Goal: Navigation & Orientation: Find specific page/section

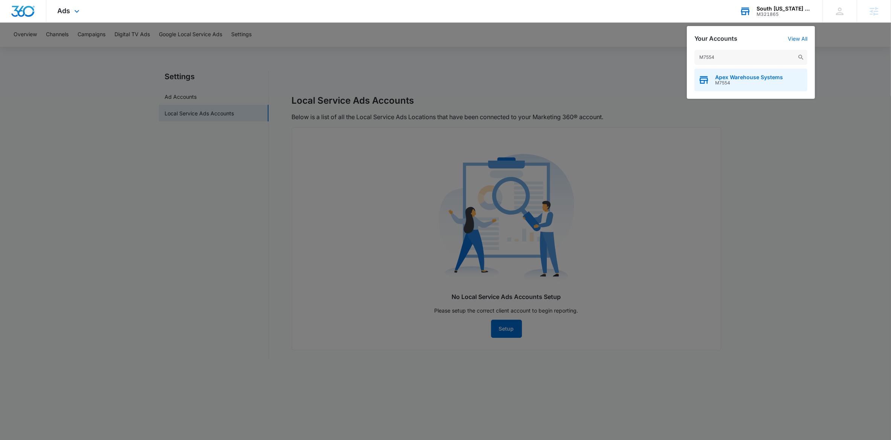
type input "M7554"
click at [722, 83] on span "M7554" at bounding box center [749, 82] width 68 height 5
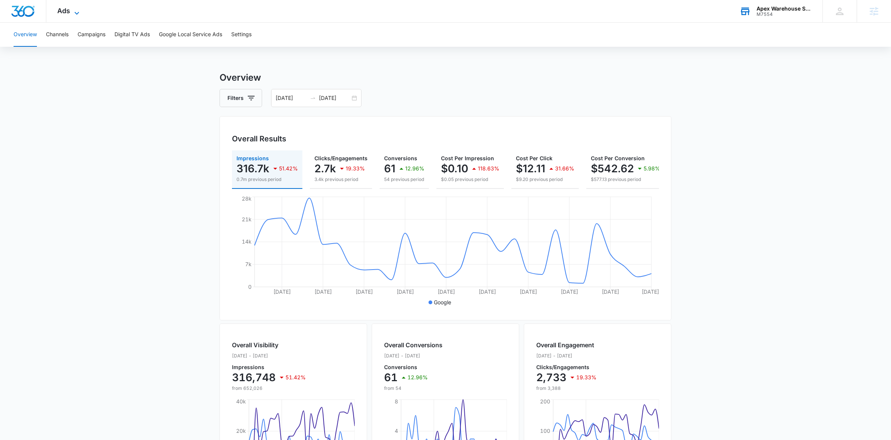
click at [81, 12] on icon at bounding box center [76, 13] width 9 height 9
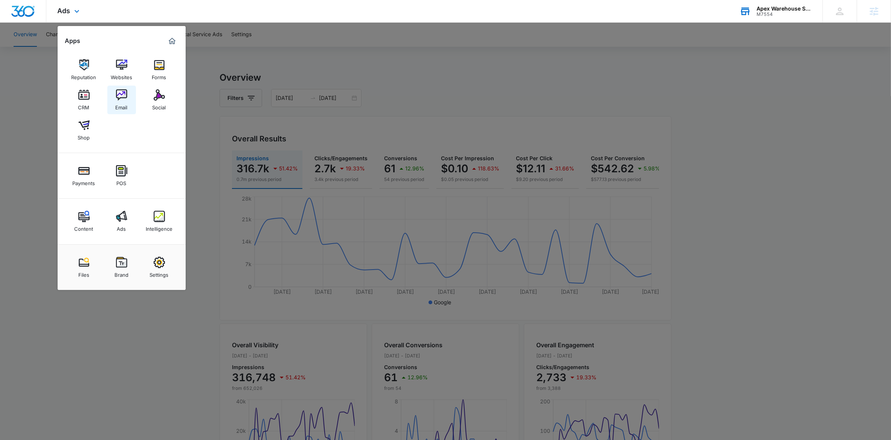
click at [122, 108] on div "Email" at bounding box center [122, 106] width 12 height 10
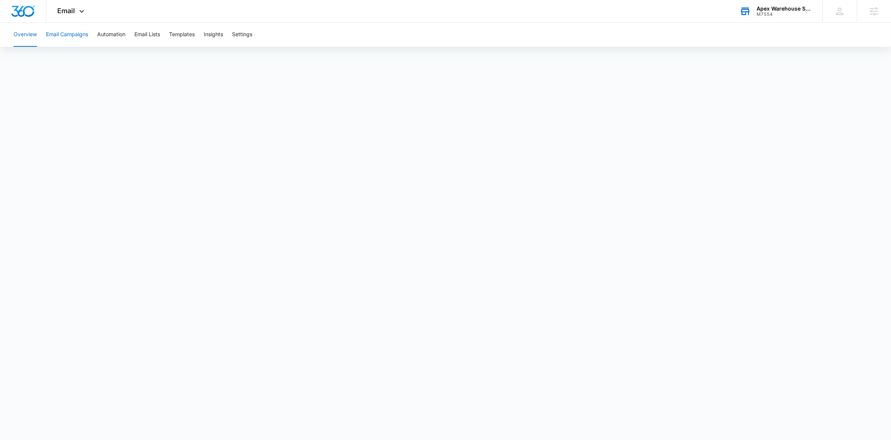
click at [81, 36] on button "Email Campaigns" at bounding box center [67, 35] width 42 height 24
click at [252, 34] on button "Settings" at bounding box center [242, 35] width 20 height 24
click at [197, 252] on nav "Email Marketing Settings Sending Domains" at bounding box center [214, 259] width 110 height 376
click at [112, 34] on button "Automation" at bounding box center [111, 35] width 28 height 24
click at [76, 37] on button "Email Campaigns" at bounding box center [67, 35] width 42 height 24
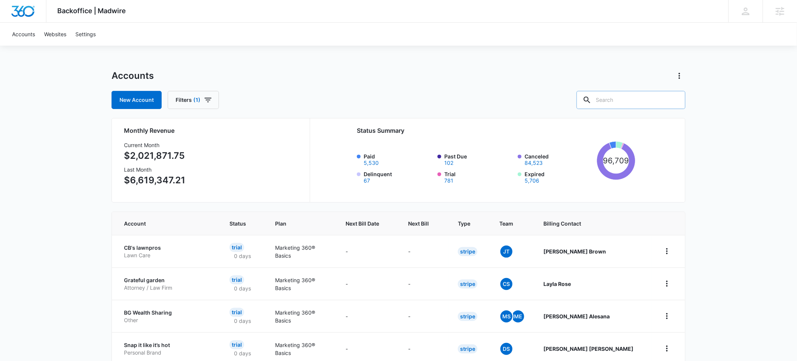
click at [615, 98] on input "text" at bounding box center [630, 100] width 109 height 18
type input "M7554"
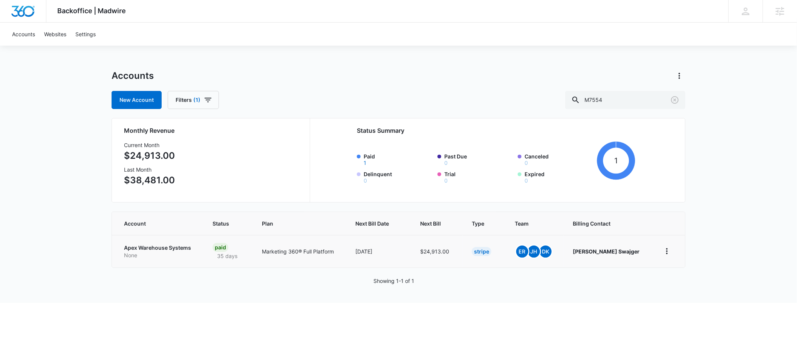
click at [132, 248] on p "Apex Warehouse Systems" at bounding box center [159, 248] width 70 height 8
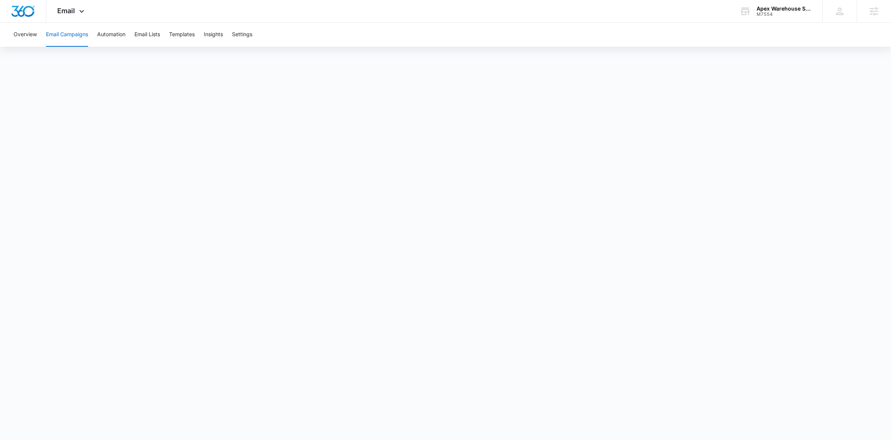
click at [765, 12] on div "M7554" at bounding box center [784, 14] width 55 height 5
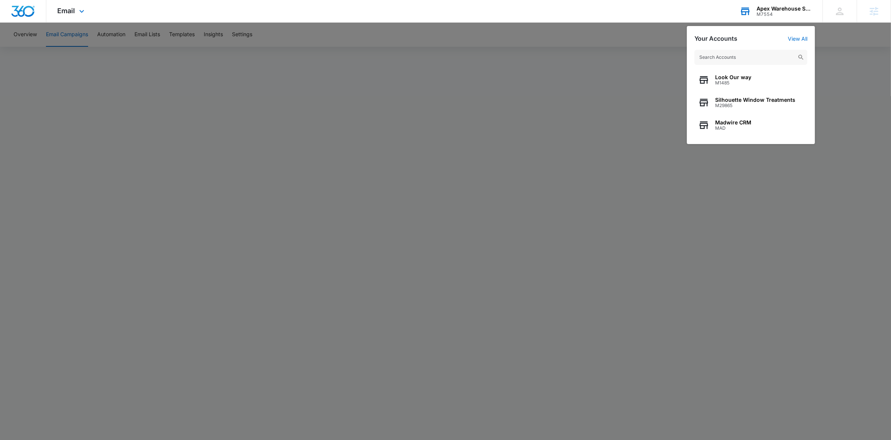
click at [717, 60] on input "text" at bounding box center [751, 57] width 113 height 15
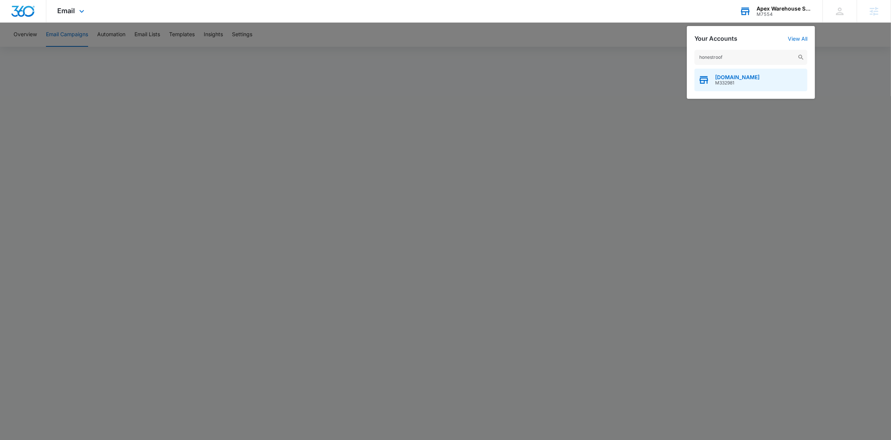
type input "honestroof"
click at [721, 79] on span "[DOMAIN_NAME]" at bounding box center [737, 77] width 44 height 6
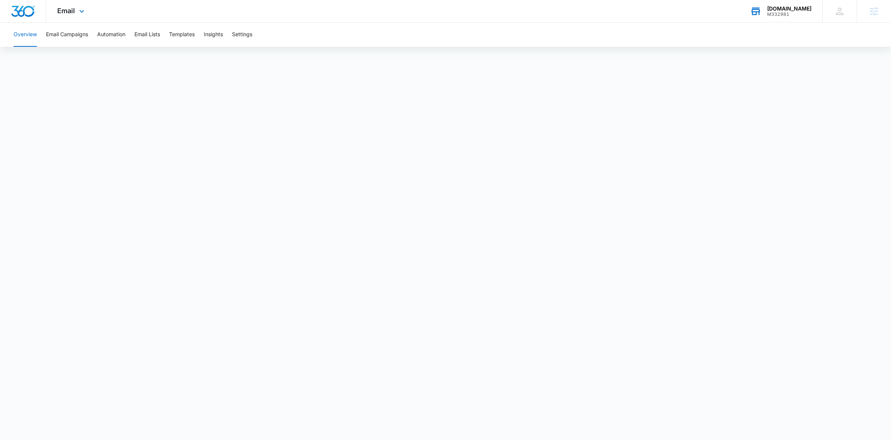
click at [778, 17] on div "M332981" at bounding box center [789, 14] width 44 height 5
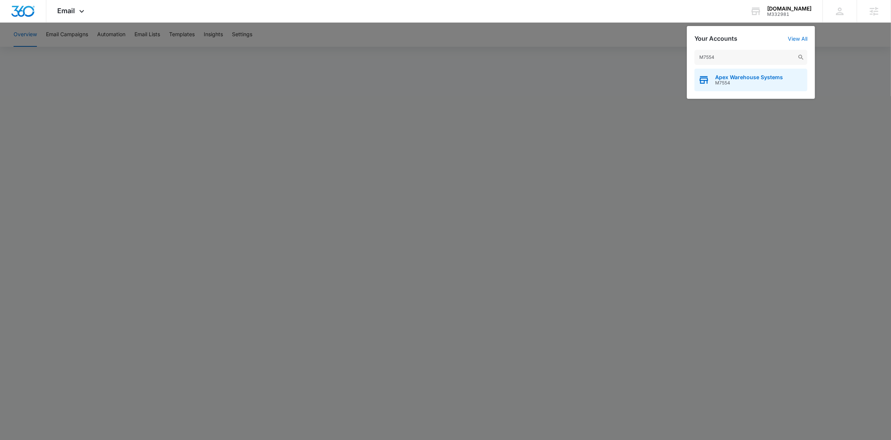
type input "M7554"
click at [722, 73] on div "Apex Warehouse Systems M7554" at bounding box center [751, 80] width 113 height 23
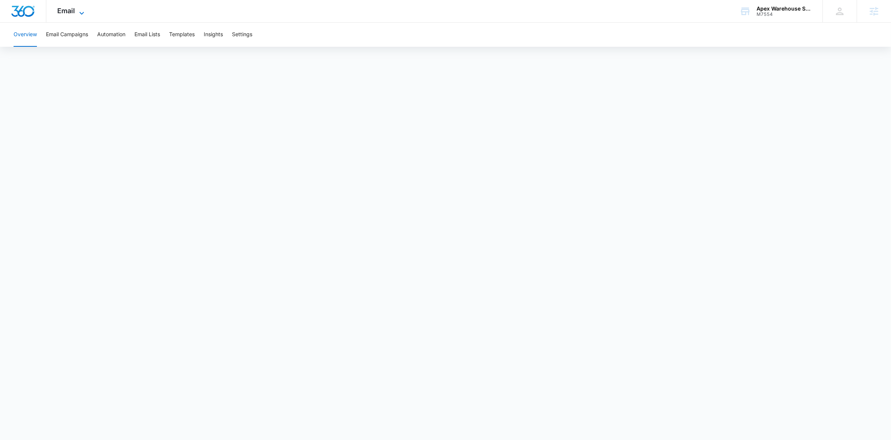
click at [86, 10] on icon at bounding box center [81, 13] width 9 height 9
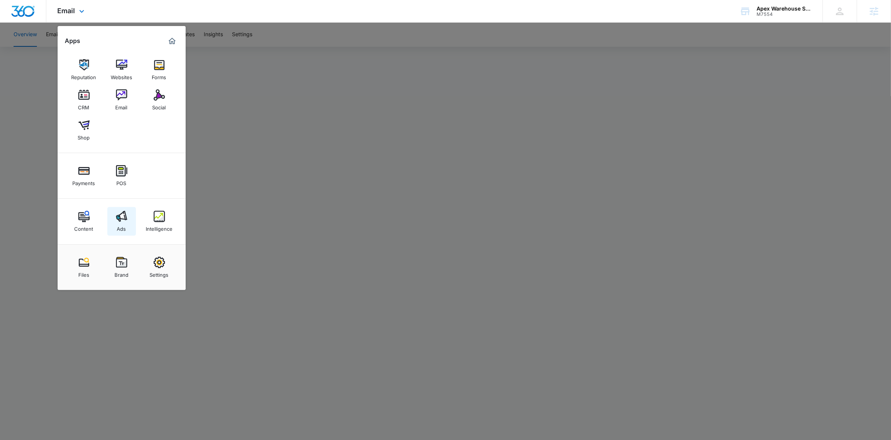
click at [119, 226] on div "Ads" at bounding box center [121, 227] width 9 height 10
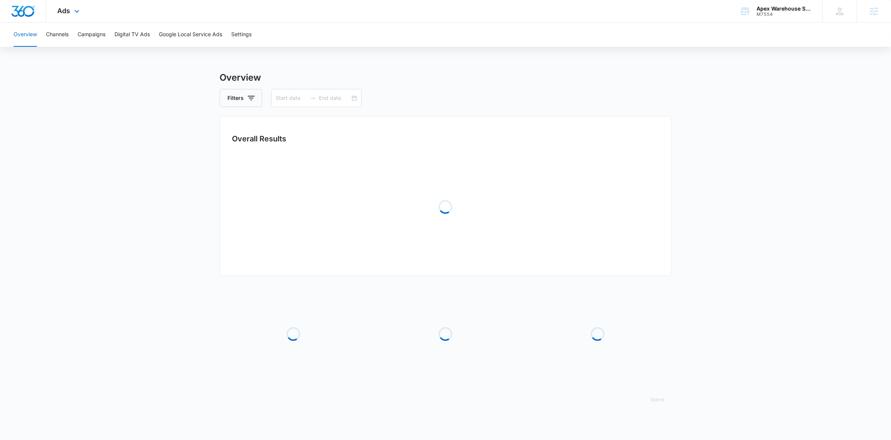
type input "[DATE]"
click at [326, 96] on input "[DATE]" at bounding box center [334, 98] width 31 height 8
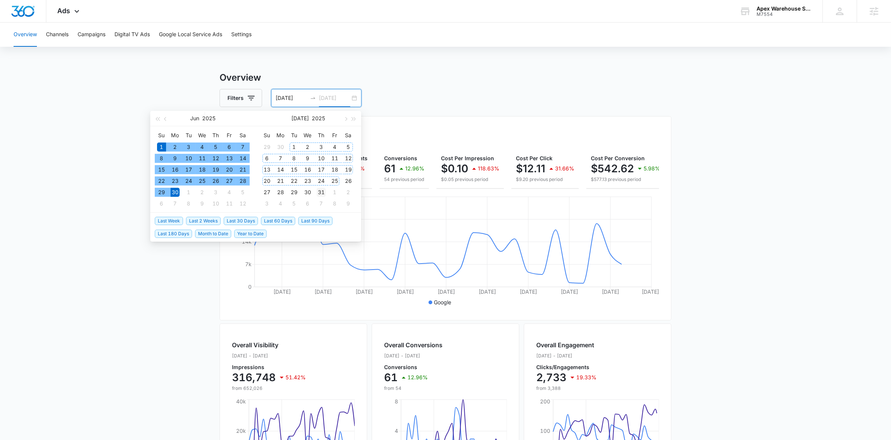
type input "[DATE]"
click at [321, 192] on div "31" at bounding box center [321, 192] width 9 height 9
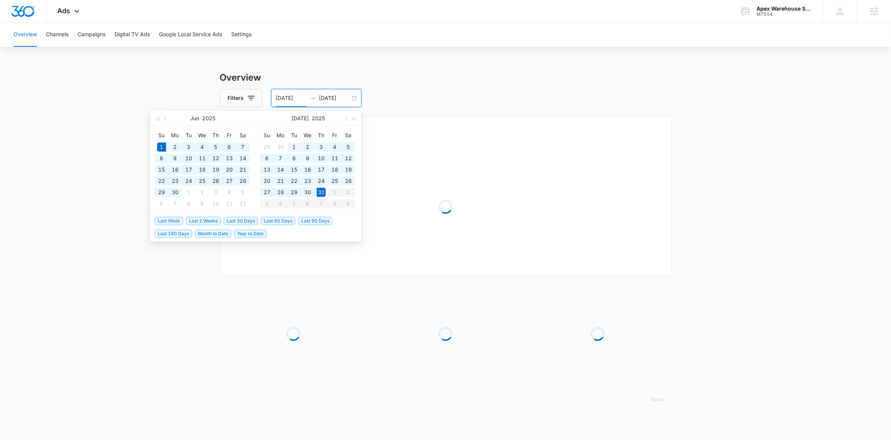
type input "[DATE]"
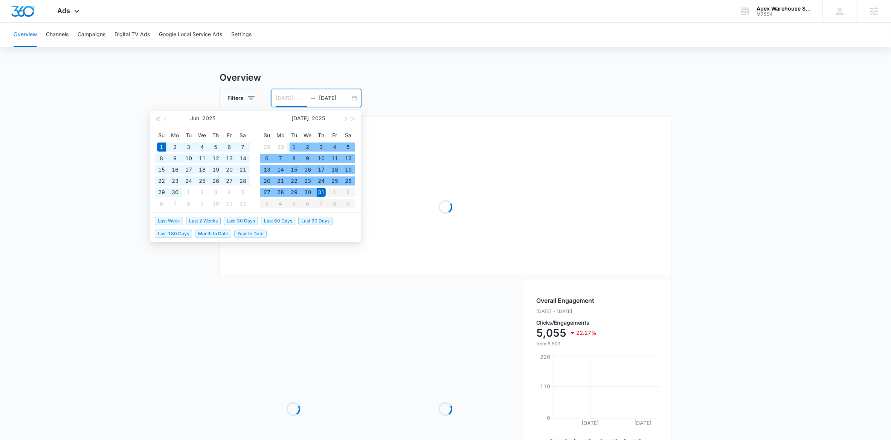
click at [294, 147] on div "1" at bounding box center [294, 146] width 9 height 9
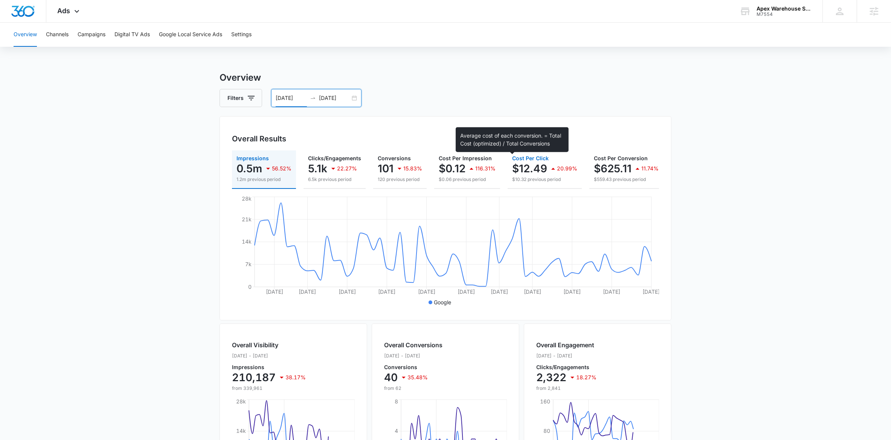
scroll to position [0, 105]
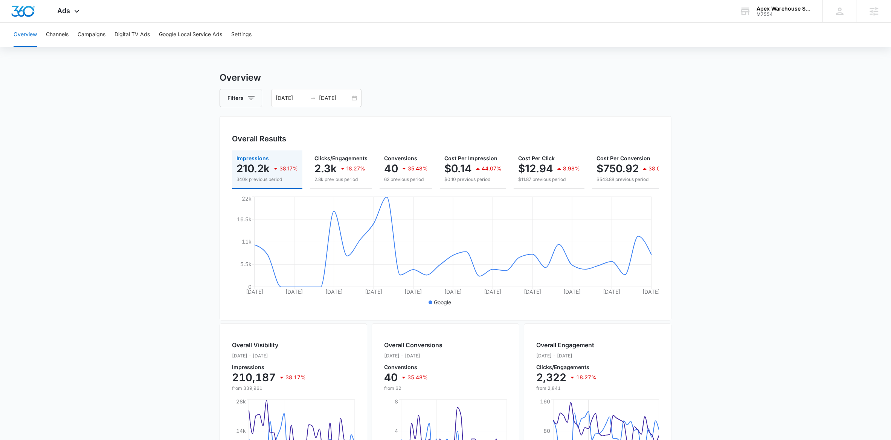
scroll to position [0, 119]
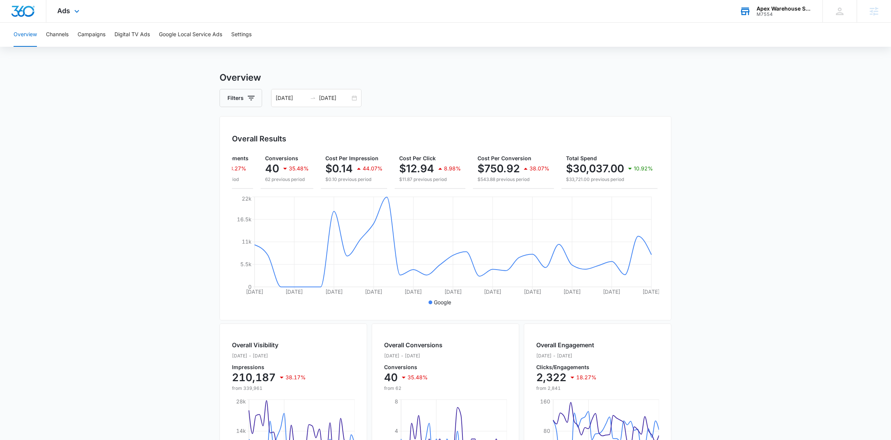
click at [771, 8] on div "Apex Warehouse Systems" at bounding box center [784, 9] width 55 height 6
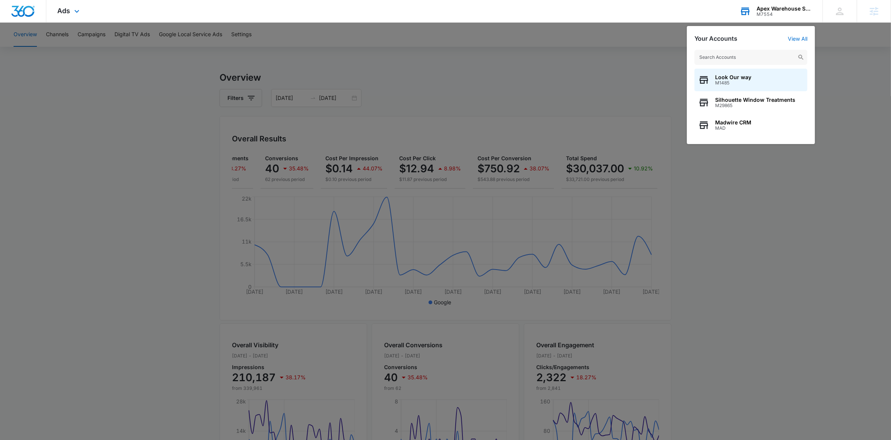
click at [732, 58] on input "text" at bounding box center [751, 57] width 113 height 15
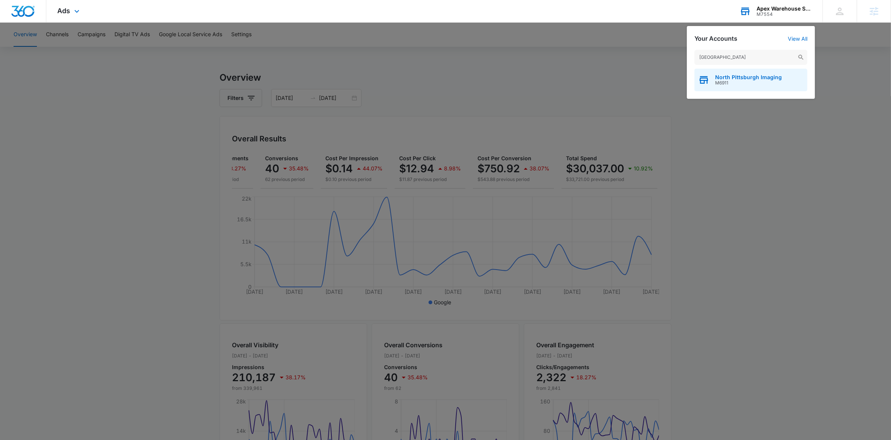
type input "north pittsburg"
click at [718, 79] on span "North Pittsburgh Imaging" at bounding box center [748, 77] width 67 height 6
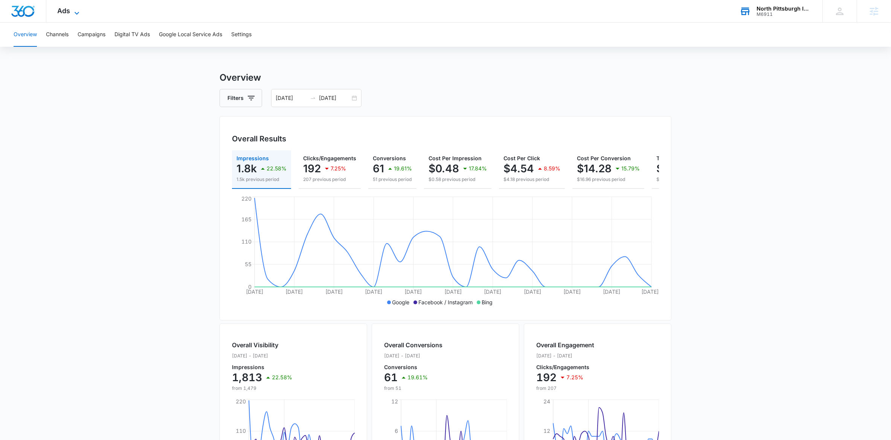
click at [74, 12] on icon at bounding box center [76, 13] width 9 height 9
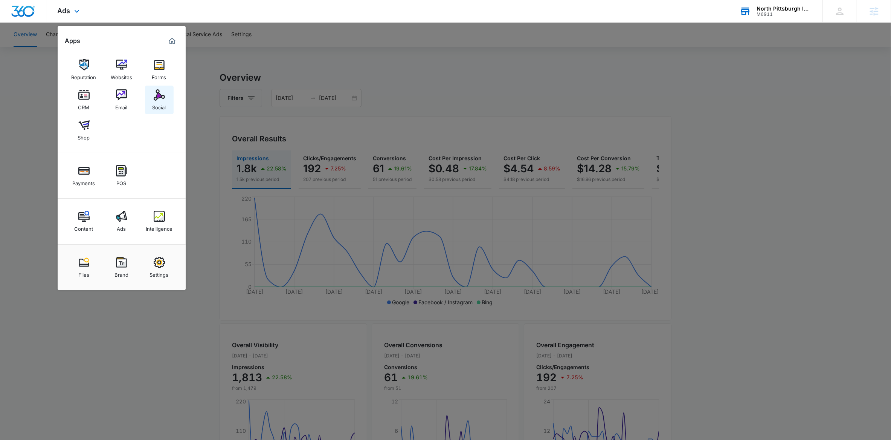
click at [152, 99] on link "Social" at bounding box center [159, 100] width 29 height 29
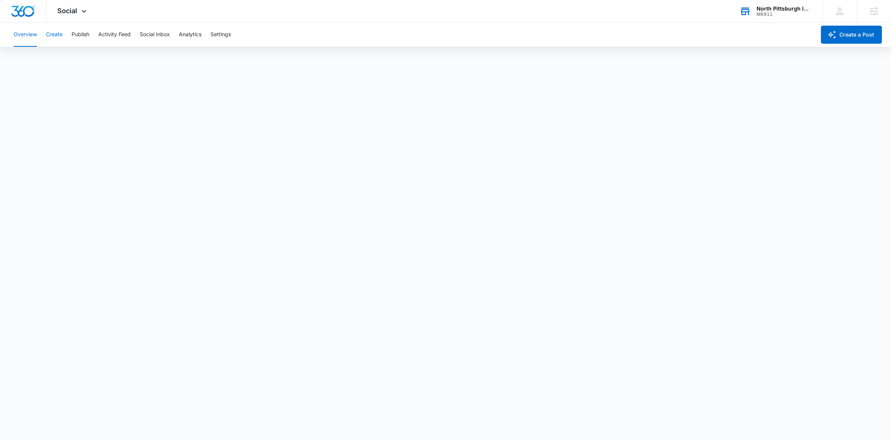
click at [62, 33] on button "Create" at bounding box center [54, 35] width 17 height 24
click at [81, 36] on button "Publish" at bounding box center [81, 35] width 18 height 24
click at [58, 34] on button "Create" at bounding box center [54, 35] width 17 height 24
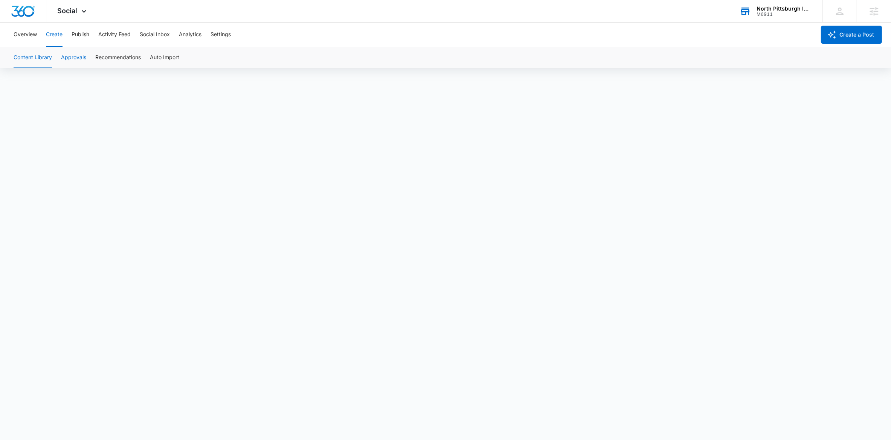
click at [73, 57] on button "Approvals" at bounding box center [73, 57] width 25 height 21
